Goal: Transaction & Acquisition: Purchase product/service

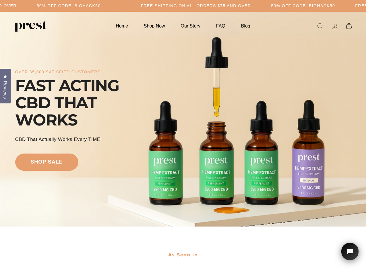
click at [183, 138] on div "over 35,000 satisfied customers FAST ACTING CBD THAT WORKS CBD That Actually Wo…" at bounding box center [183, 119] width 336 height 169
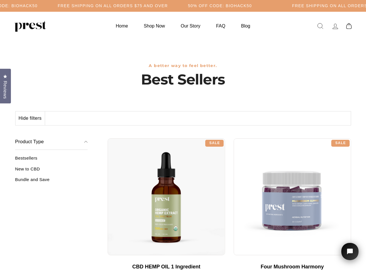
click at [183, 138] on div "**********" at bounding box center [229, 136] width 243 height 4
click at [168, 6] on h5 "Free Shipping on all orders $75 and over" at bounding box center [113, 5] width 110 height 5
click at [30, 118] on button "Hide filters" at bounding box center [30, 119] width 30 height 14
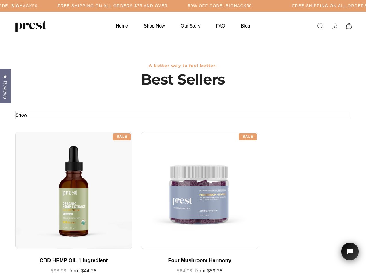
click at [51, 171] on div at bounding box center [73, 190] width 117 height 117
click at [51, 182] on div at bounding box center [73, 190] width 117 height 117
click at [5, 85] on span "Reviews" at bounding box center [4, 90] width 7 height 18
click at [350, 252] on icon "Open chat widget" at bounding box center [352, 251] width 9 height 9
